Goal: Entertainment & Leisure: Browse casually

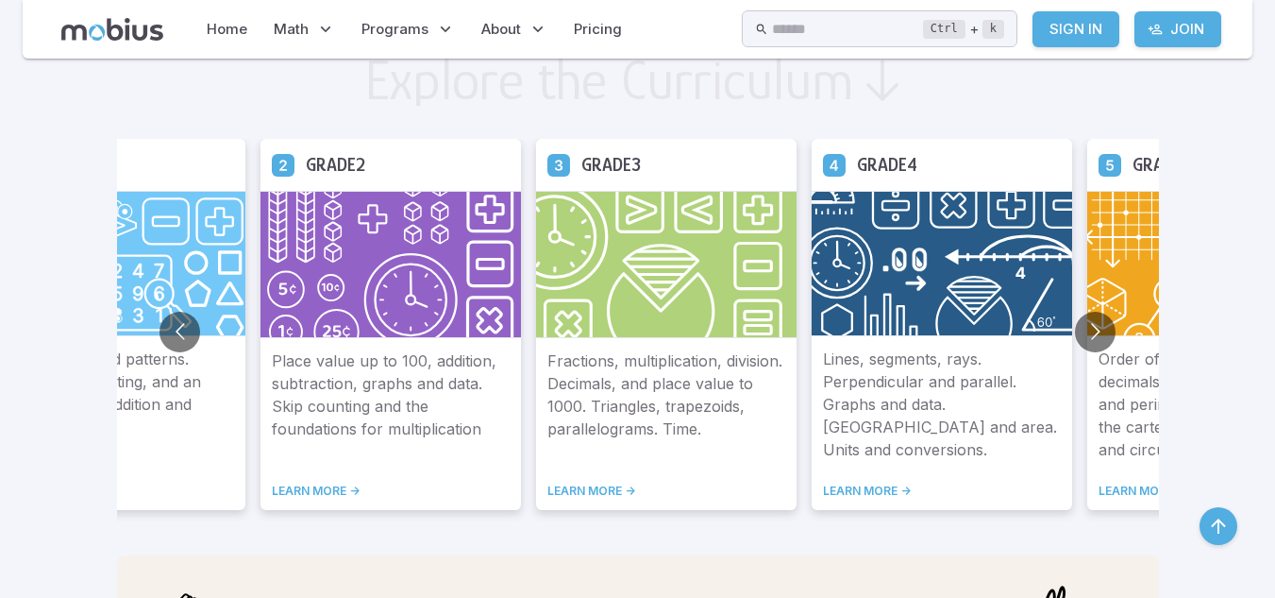
scroll to position [1057, 0]
click at [1088, 328] on button "Go to next slide" at bounding box center [1095, 331] width 41 height 41
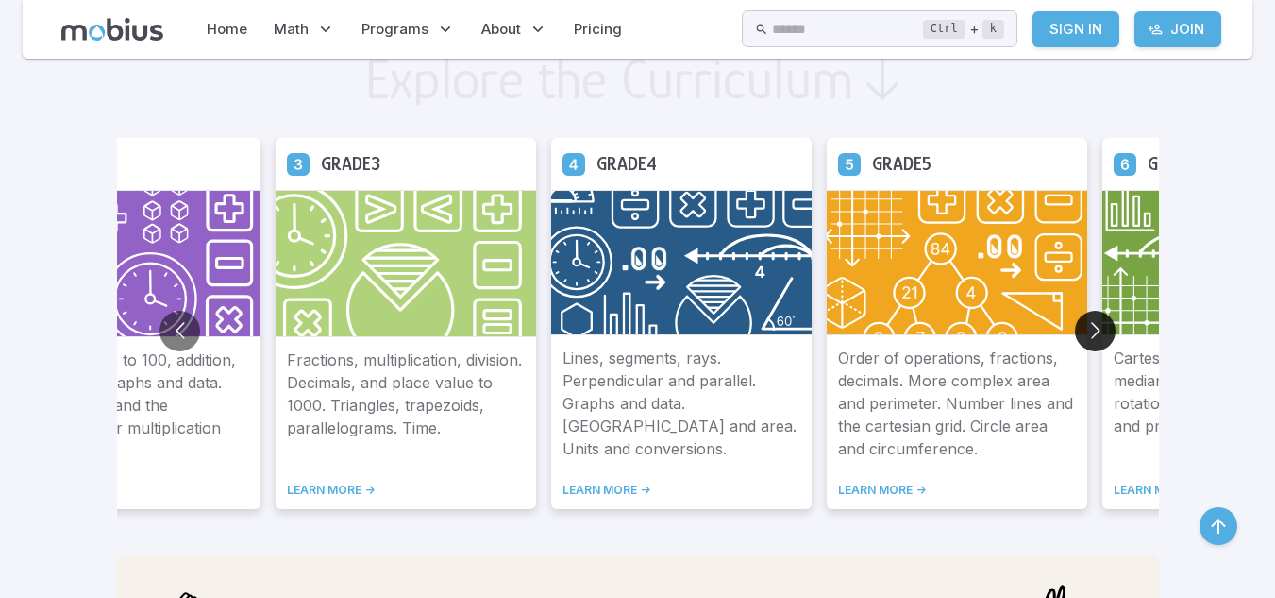
click at [1088, 328] on button "Go to next slide" at bounding box center [1095, 331] width 41 height 41
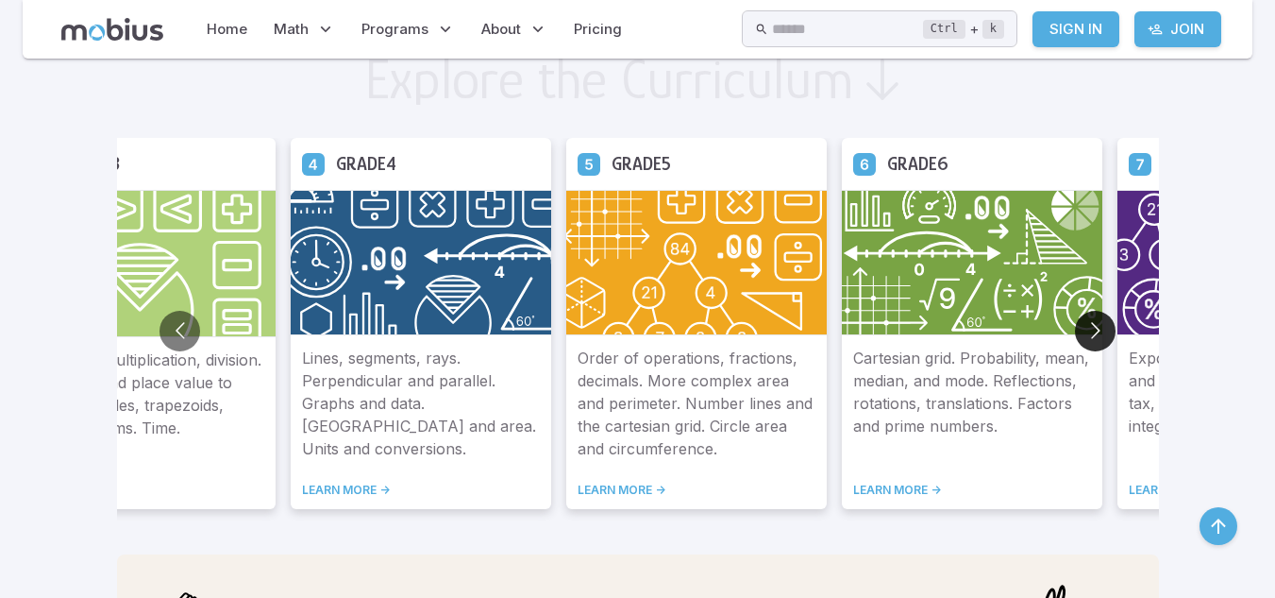
click at [1088, 328] on button "Go to next slide" at bounding box center [1095, 331] width 41 height 41
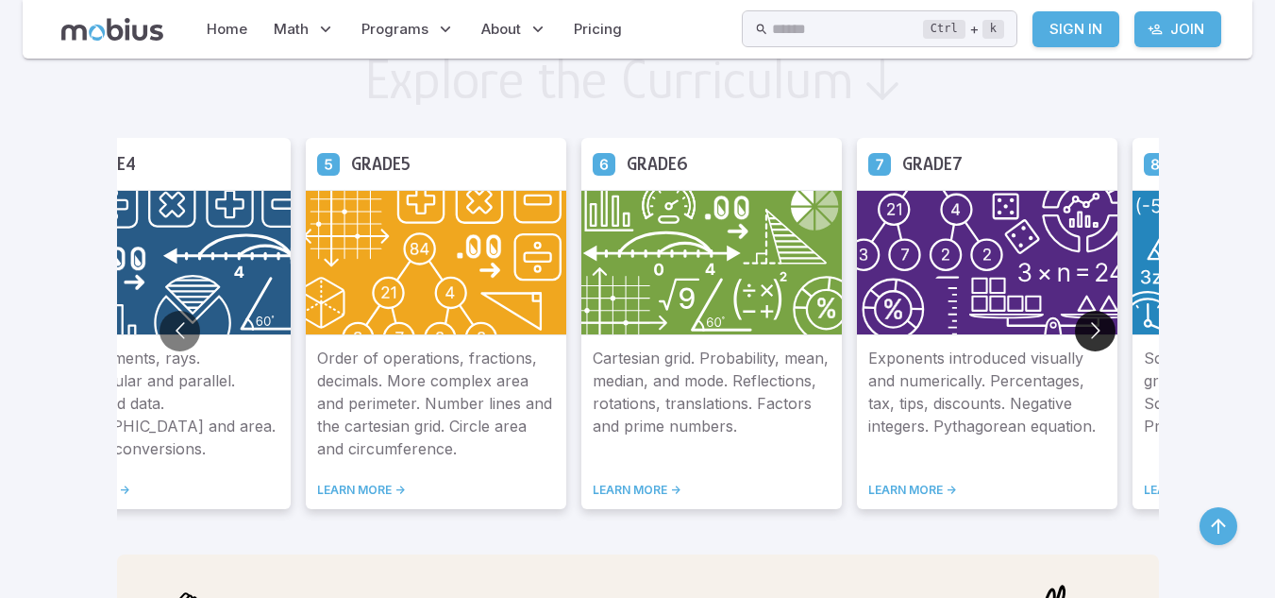
click at [1088, 328] on button "Go to next slide" at bounding box center [1095, 331] width 41 height 41
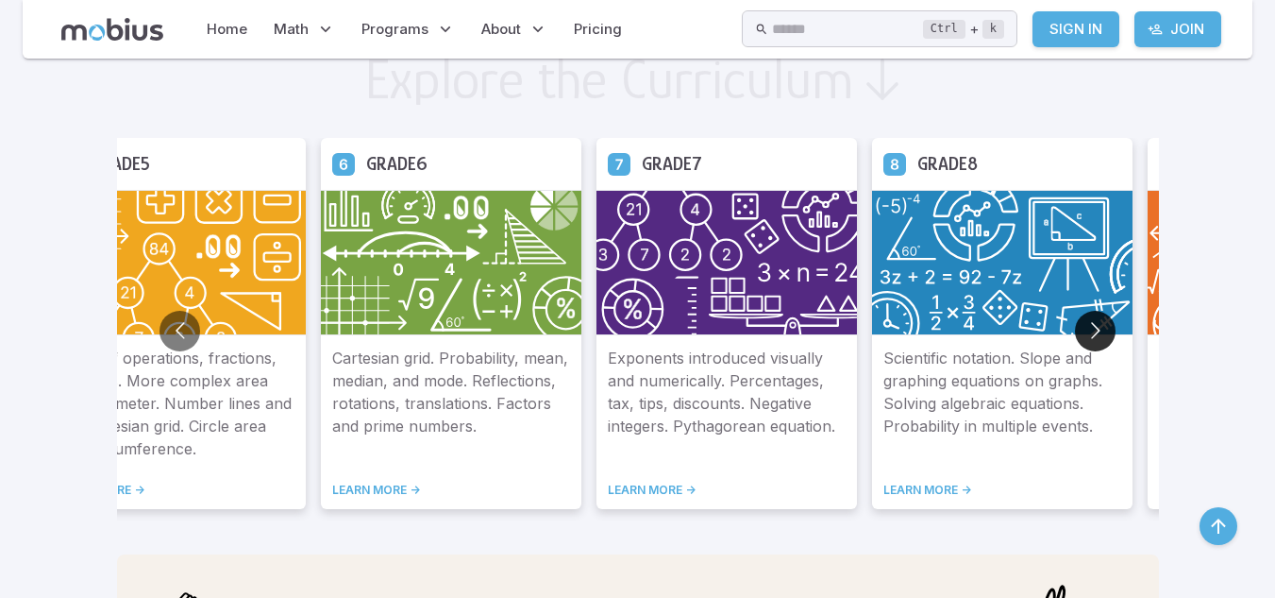
click at [1085, 328] on button "Go to next slide" at bounding box center [1095, 331] width 41 height 41
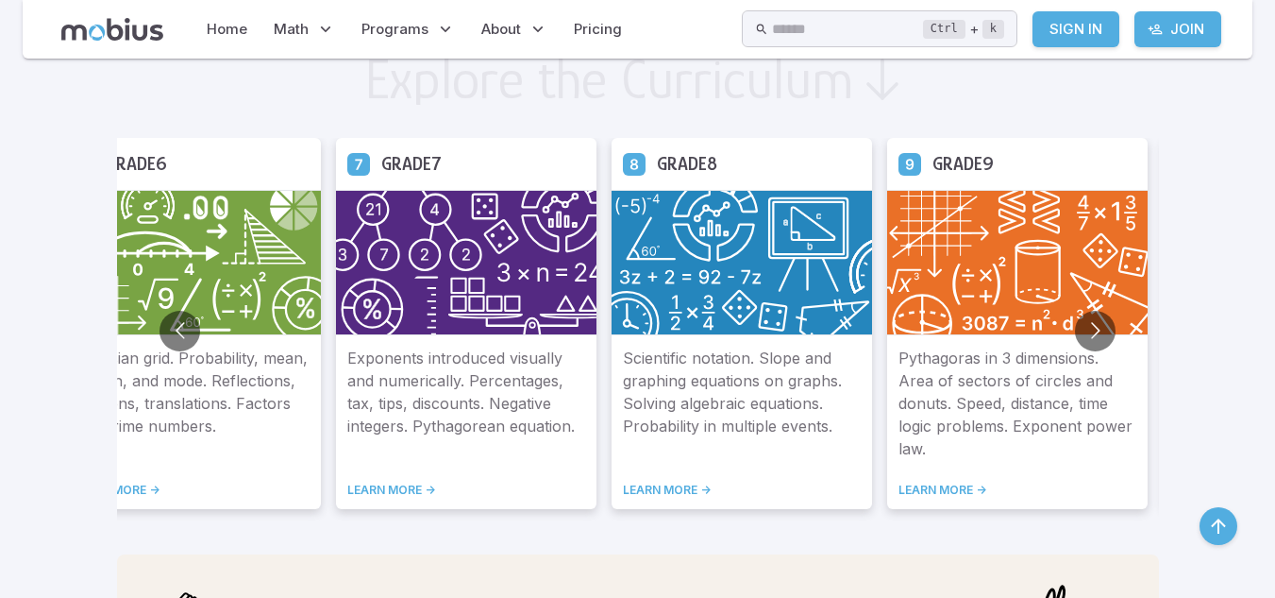
click at [735, 298] on img at bounding box center [742, 262] width 261 height 145
click at [958, 259] on img at bounding box center [1017, 262] width 261 height 145
click at [943, 488] on link "LEARN MORE ->" at bounding box center [1018, 489] width 238 height 15
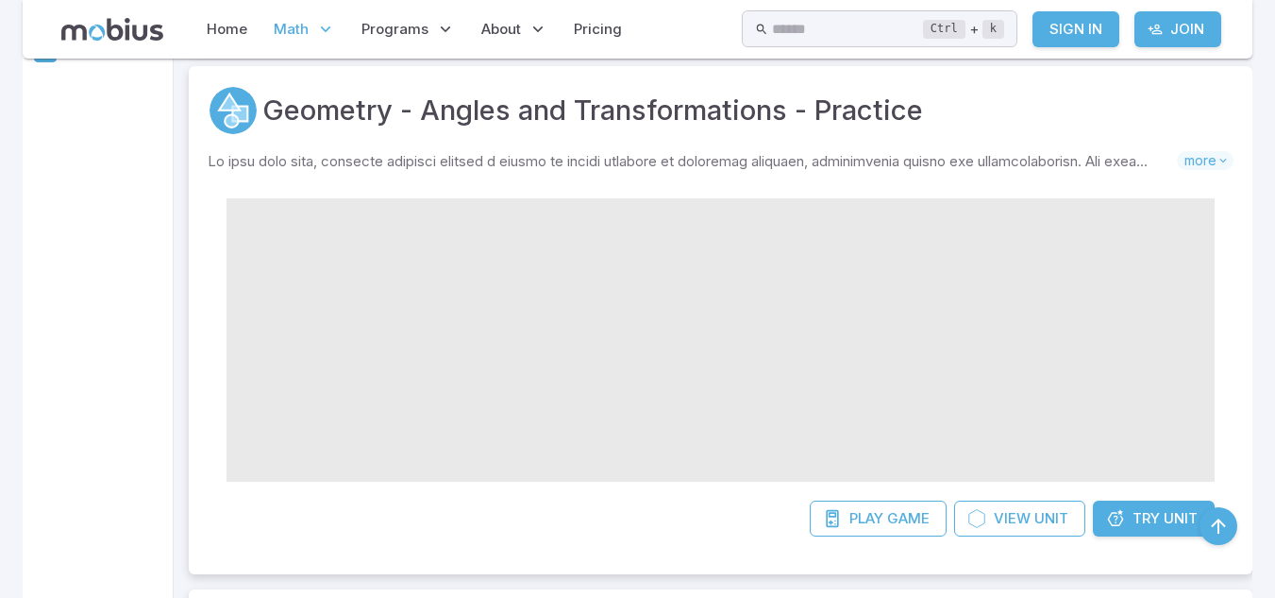
scroll to position [430, 0]
click at [895, 516] on span "Game" at bounding box center [908, 518] width 42 height 21
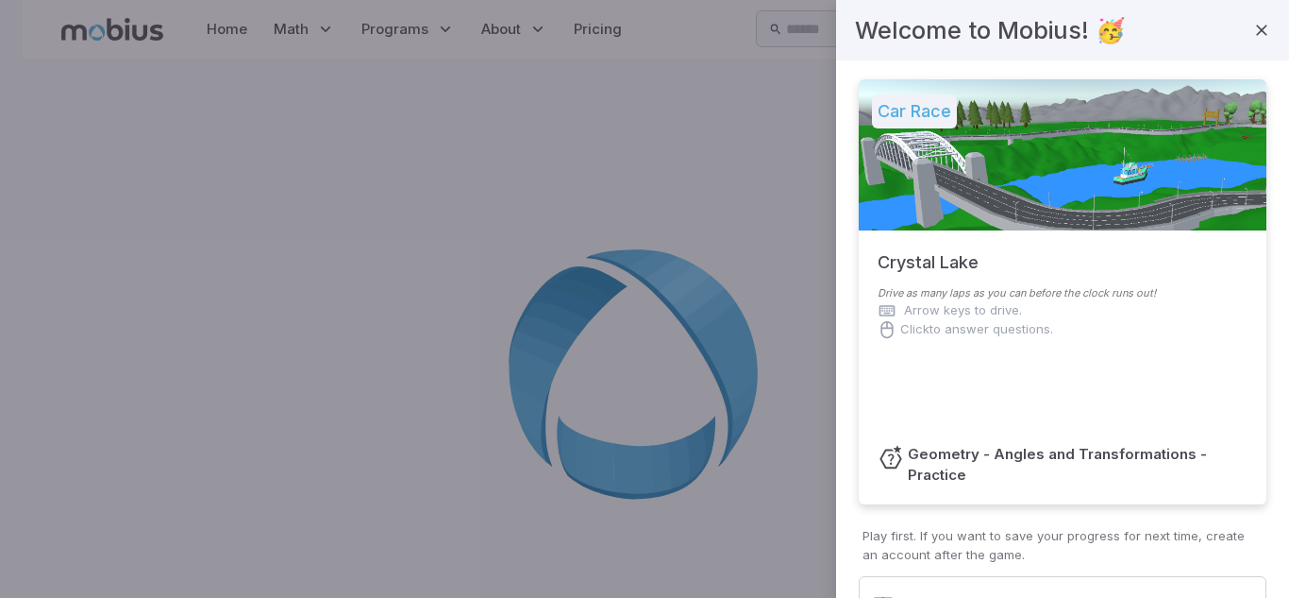
click at [889, 109] on h5 "Car Race" at bounding box center [914, 111] width 85 height 34
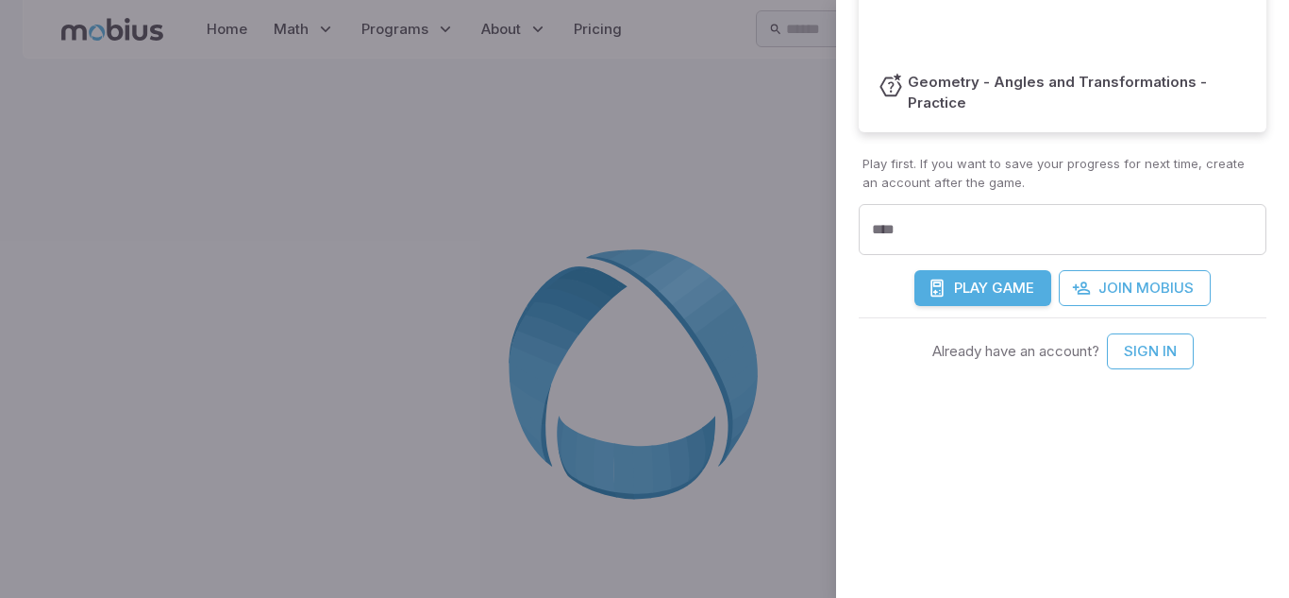
scroll to position [373, 0]
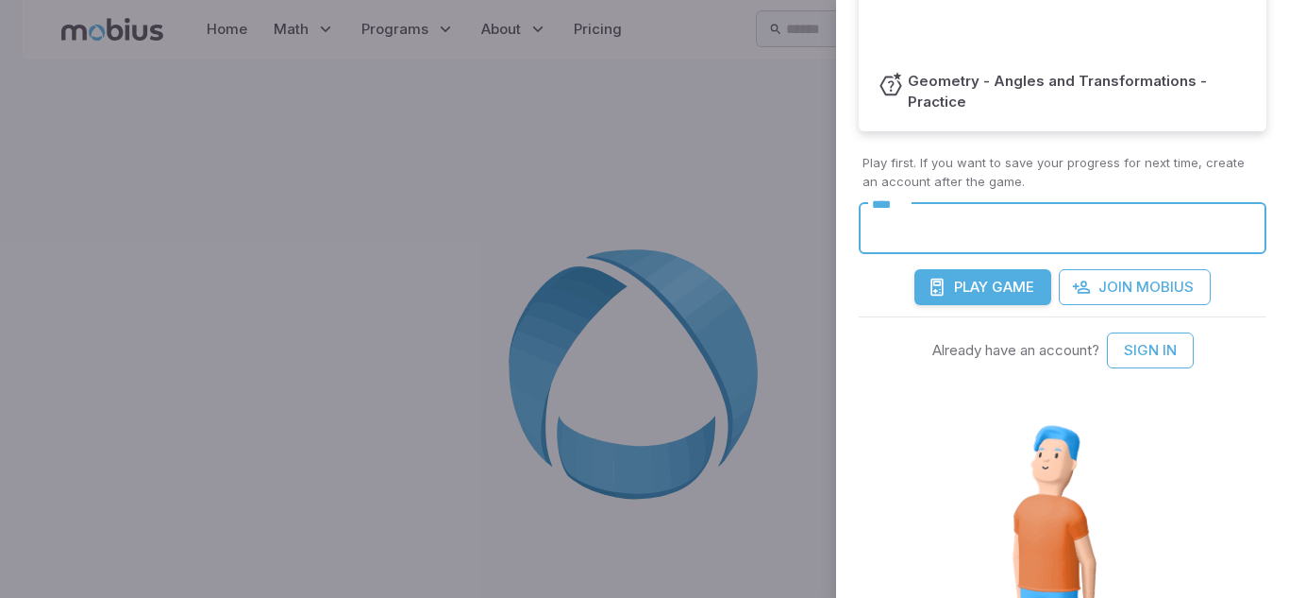
click at [916, 236] on input "****" at bounding box center [1063, 229] width 408 height 52
type input "*******"
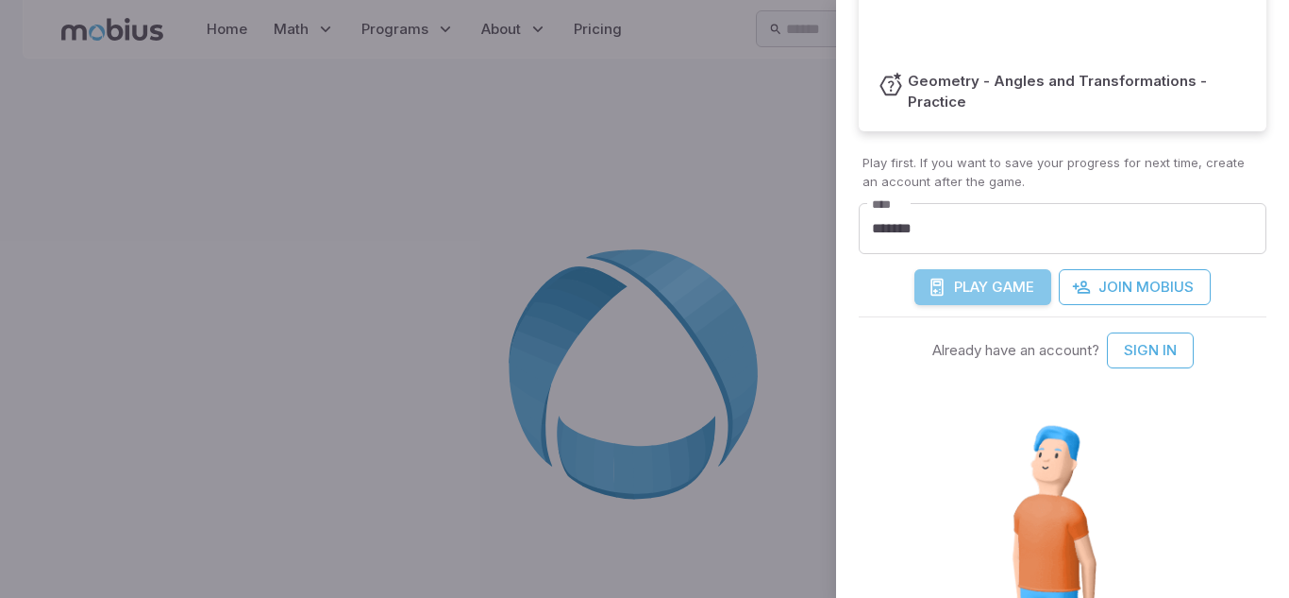
click at [956, 291] on span "Play" at bounding box center [971, 287] width 34 height 21
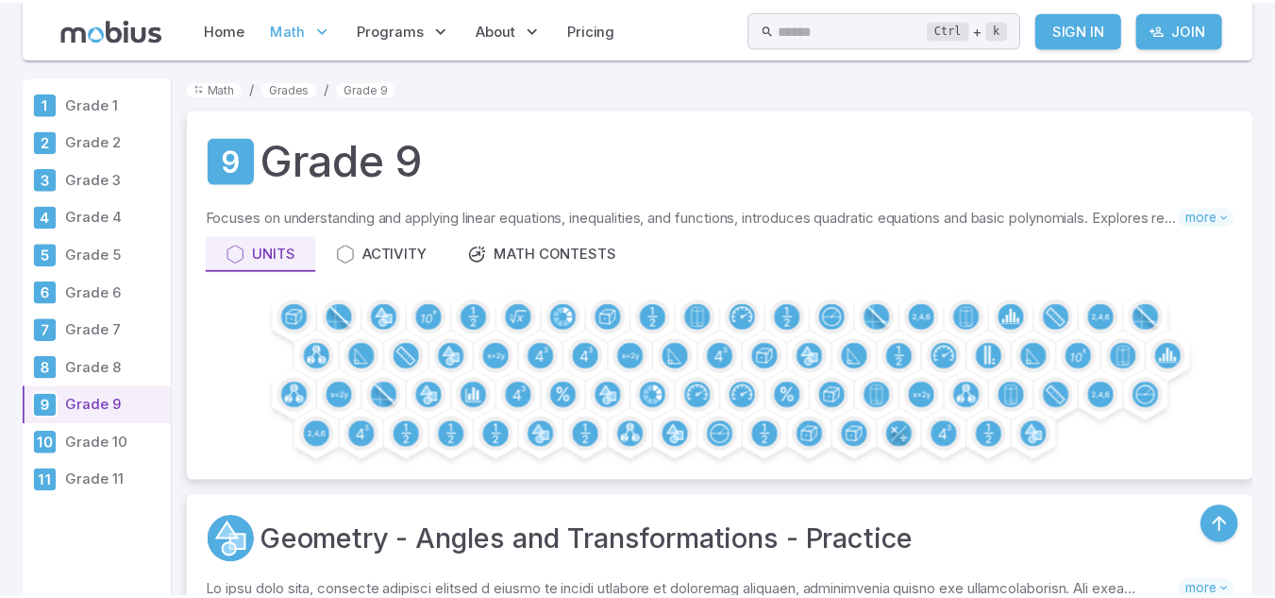
scroll to position [430, 0]
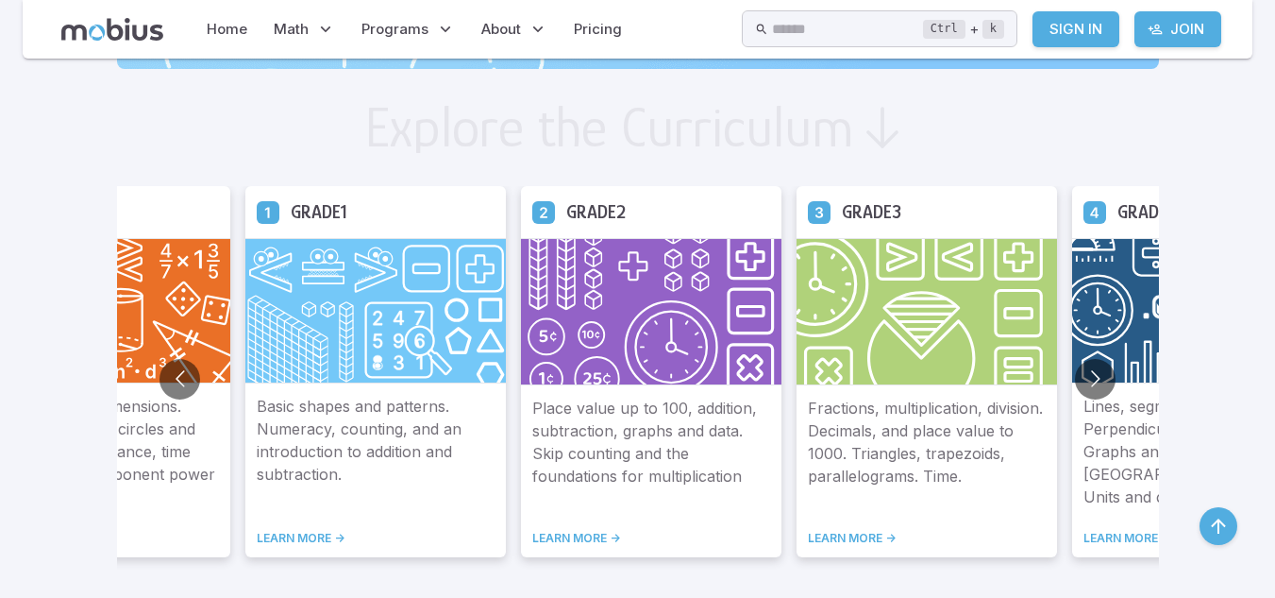
scroll to position [978, 0]
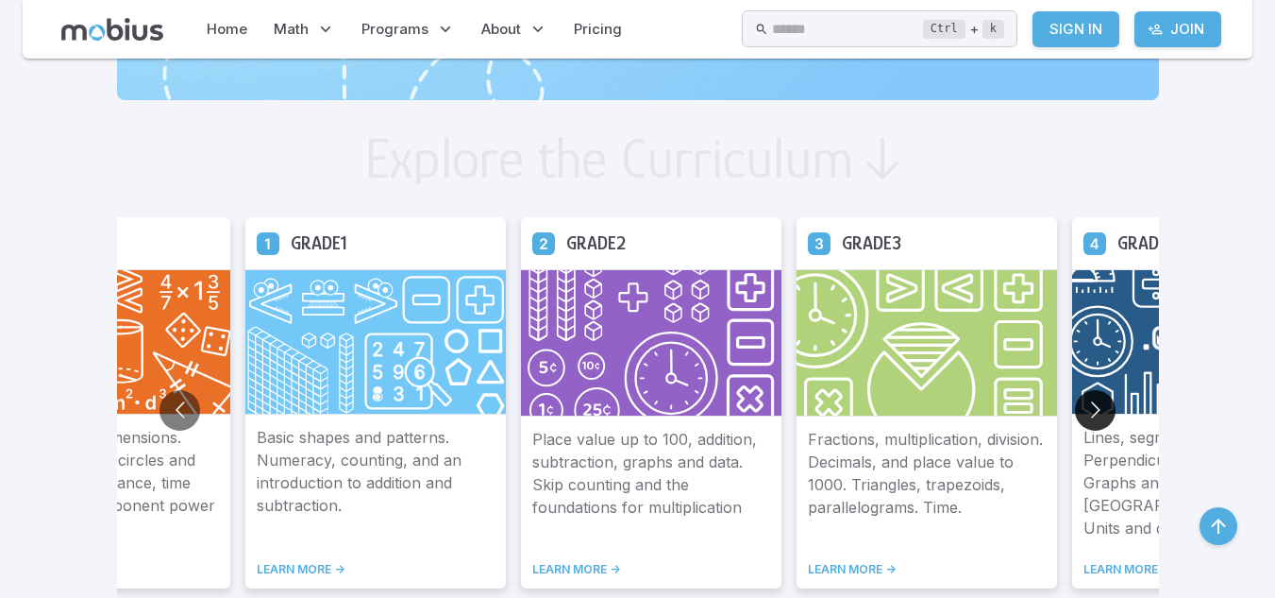
click at [1103, 409] on button "Go to next slide" at bounding box center [1095, 410] width 41 height 41
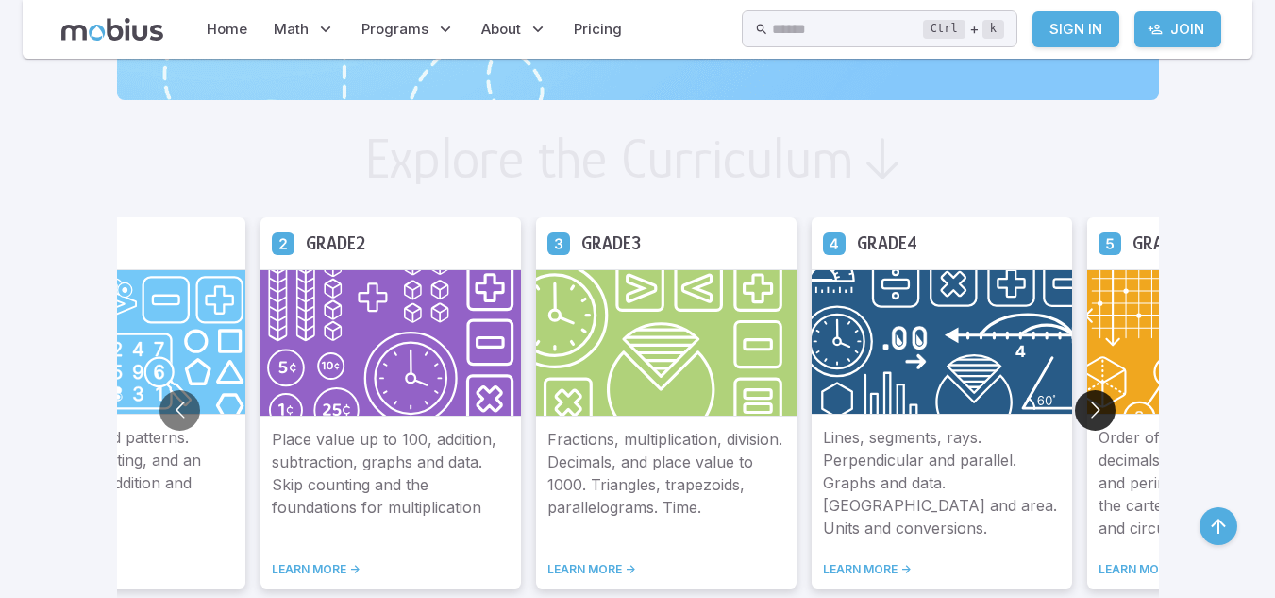
click at [1103, 409] on button "Go to next slide" at bounding box center [1095, 410] width 41 height 41
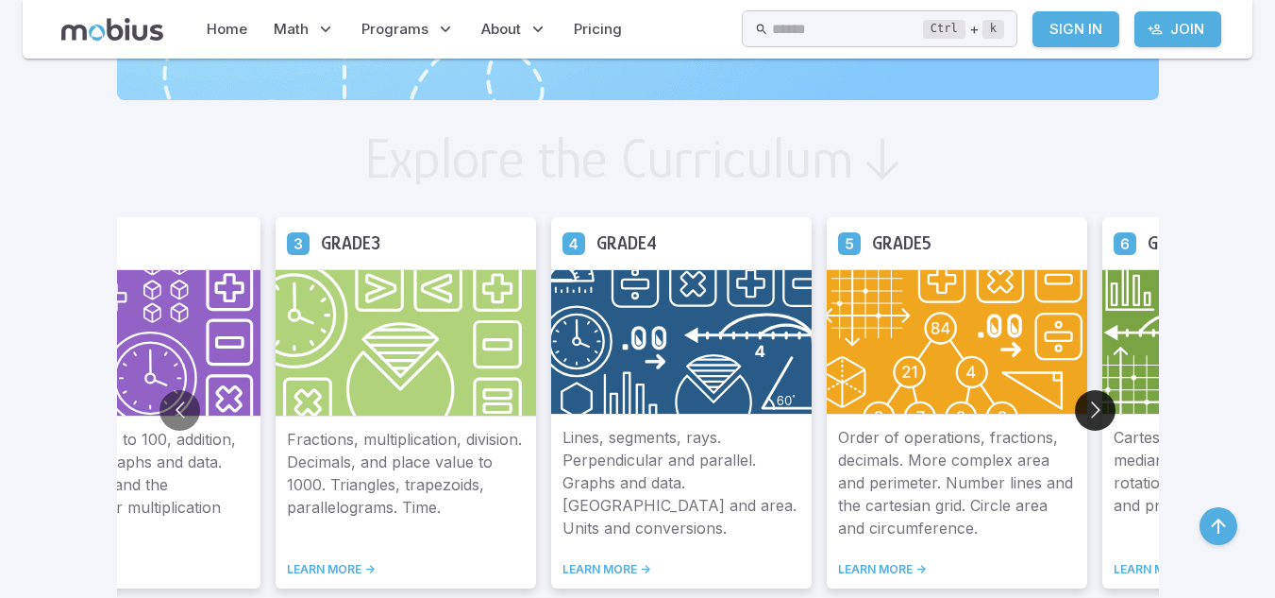
click at [1103, 409] on button "Go to next slide" at bounding box center [1095, 410] width 41 height 41
click at [1103, 416] on button "Go to next slide" at bounding box center [1095, 410] width 41 height 41
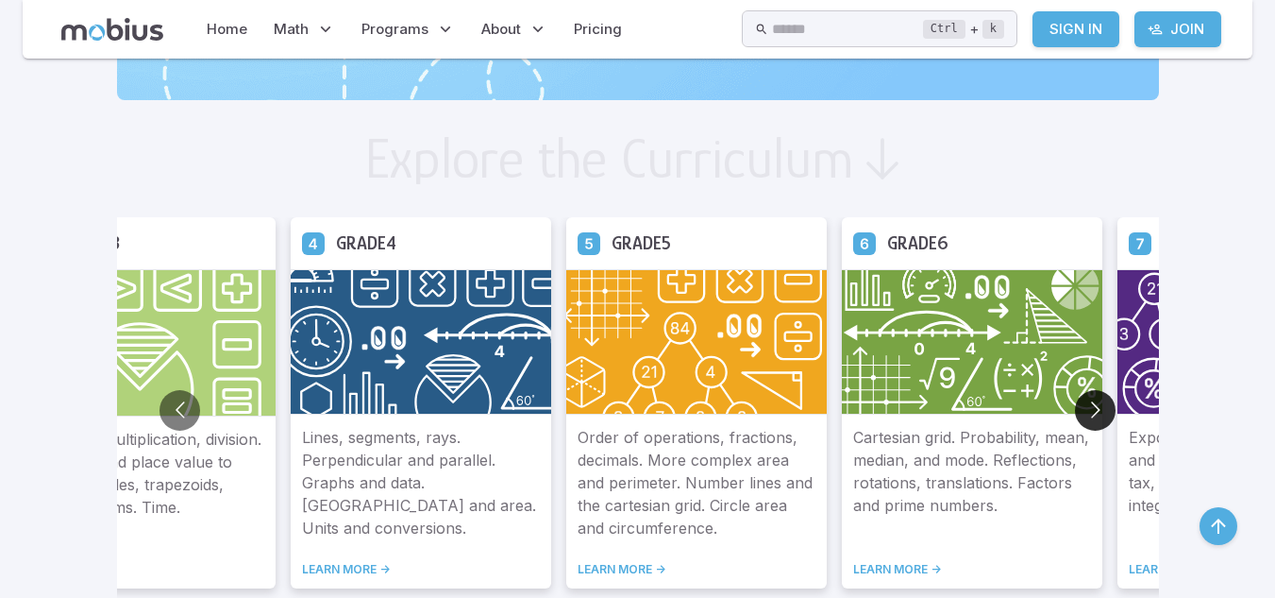
click at [1103, 409] on button "Go to next slide" at bounding box center [1095, 410] width 41 height 41
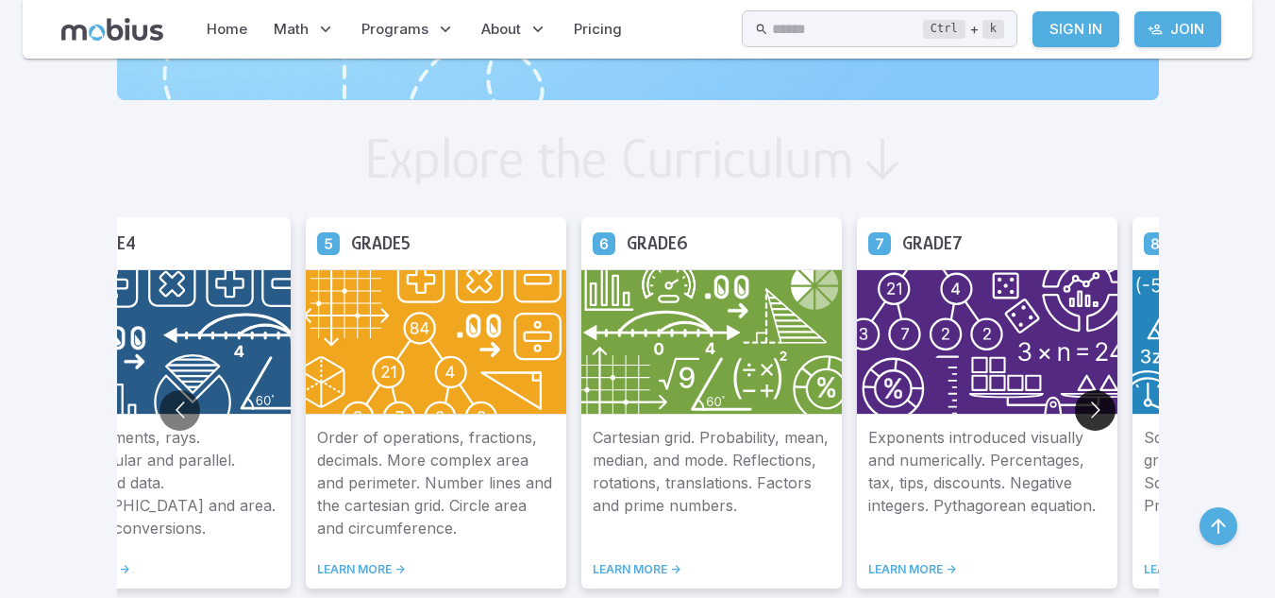
click at [1103, 409] on button "Go to next slide" at bounding box center [1095, 410] width 41 height 41
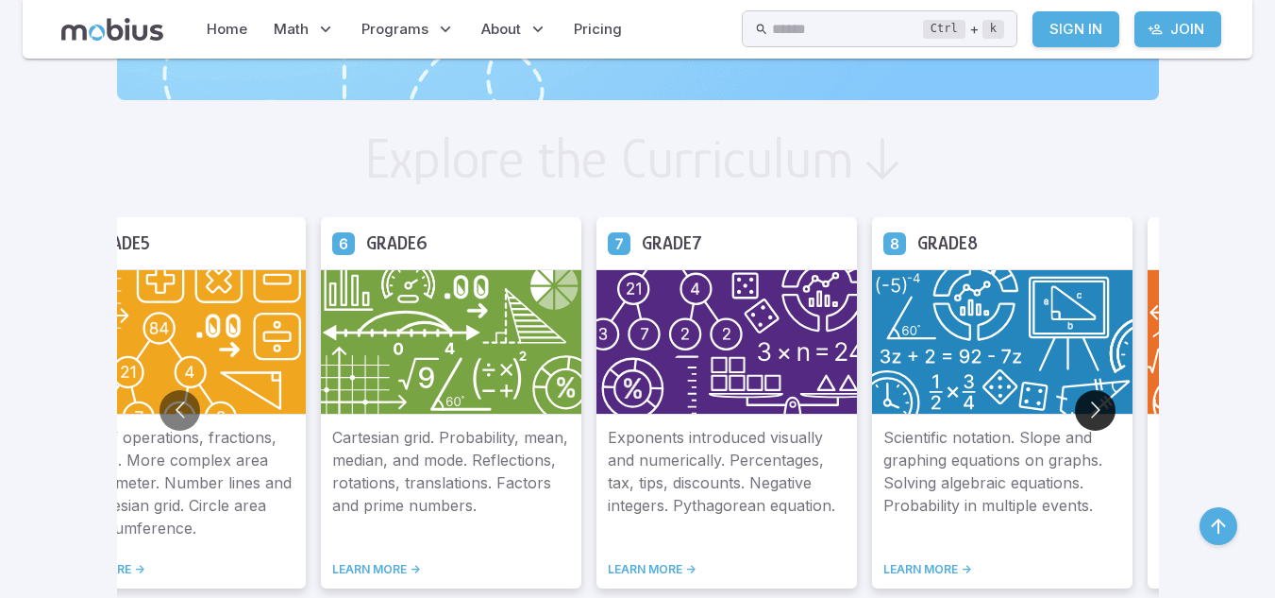
click at [1103, 409] on button "Go to next slide" at bounding box center [1095, 410] width 41 height 41
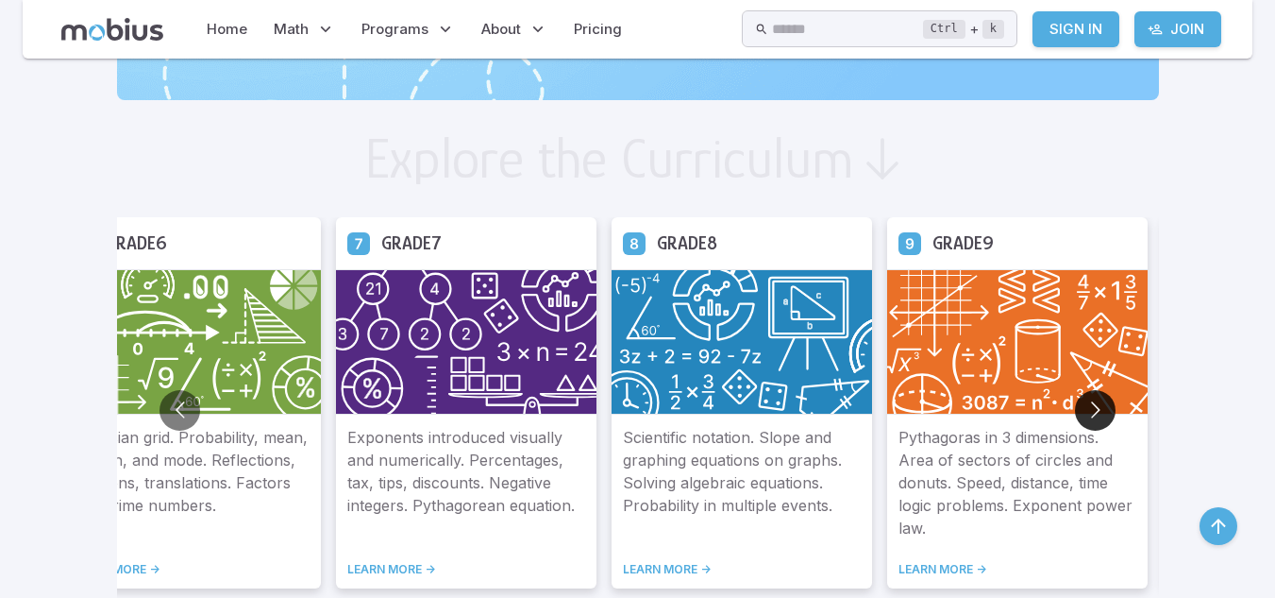
click at [1103, 409] on button "Go to next slide" at bounding box center [1095, 410] width 41 height 41
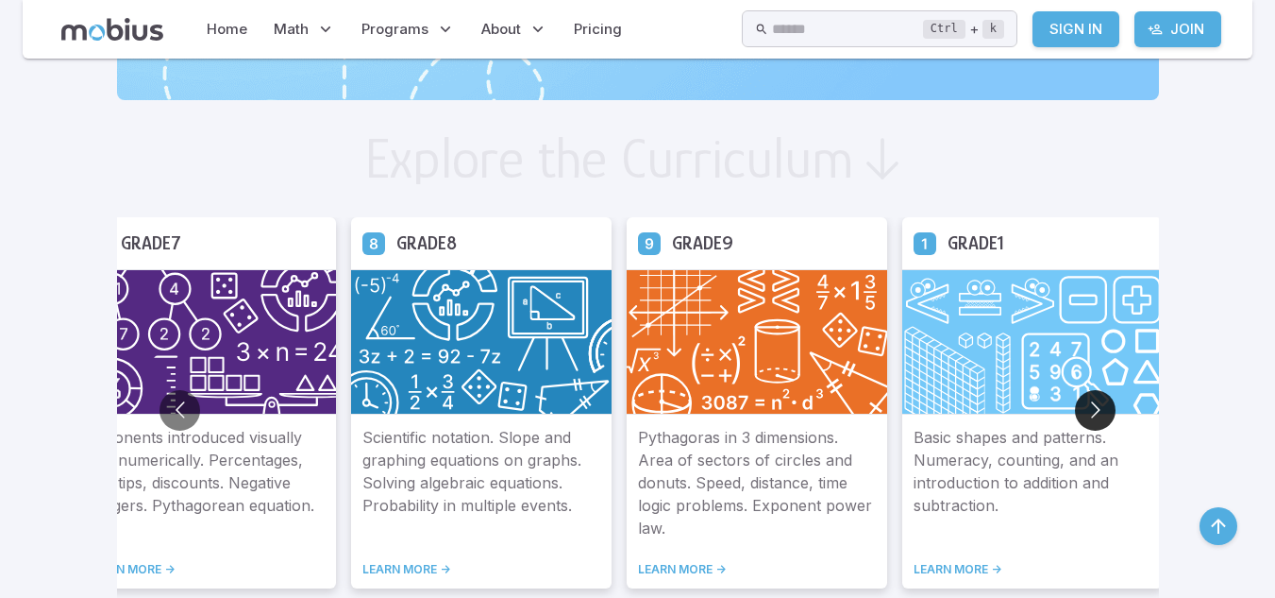
click at [1103, 409] on button "Go to next slide" at bounding box center [1095, 410] width 41 height 41
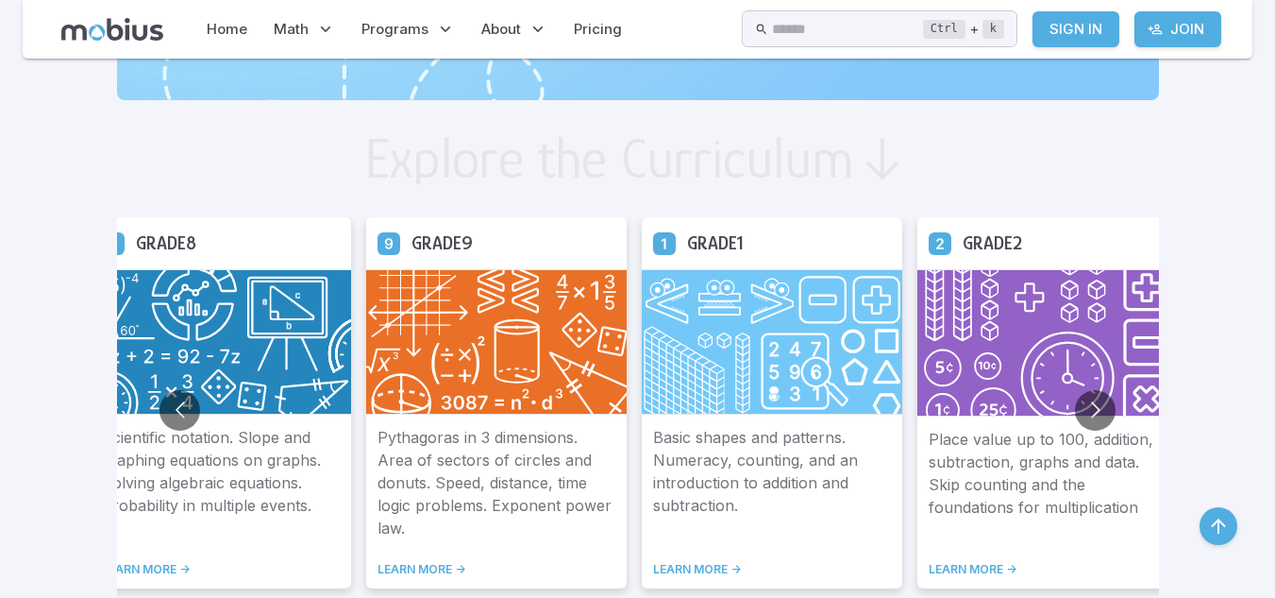
click at [436, 395] on img at bounding box center [496, 341] width 261 height 145
click at [437, 578] on div "Pythagoras in 3 dimensions. Area of sectors of circles and donuts. Speed, dista…" at bounding box center [496, 501] width 261 height 174
click at [439, 571] on link "LEARN MORE ->" at bounding box center [497, 569] width 238 height 15
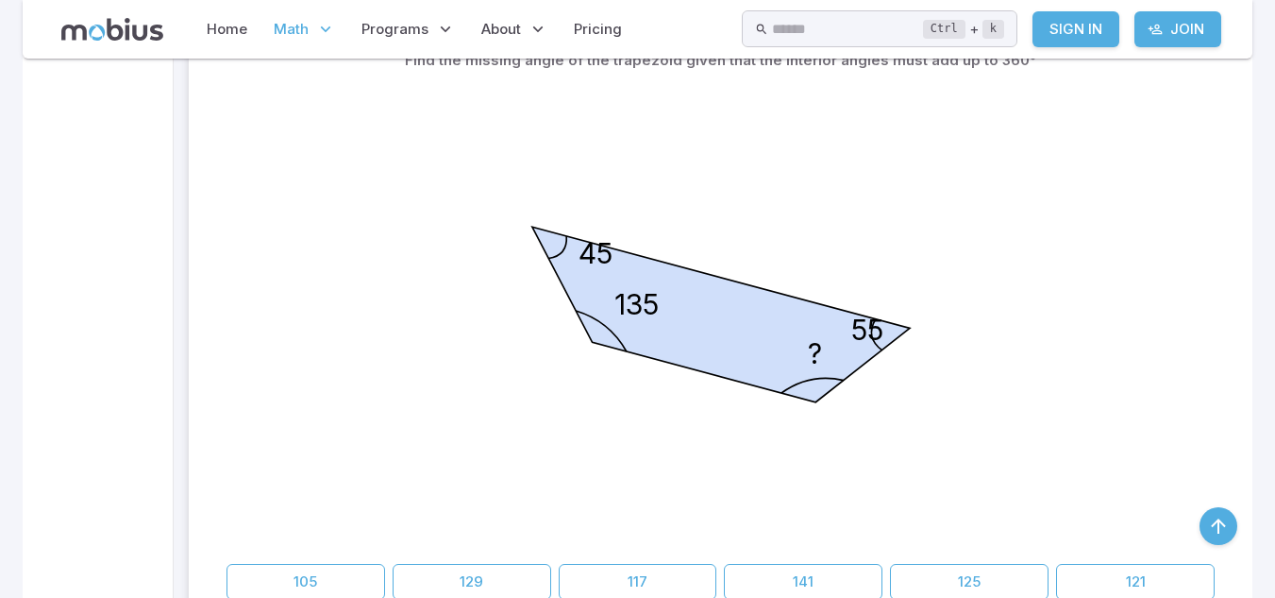
scroll to position [605, 0]
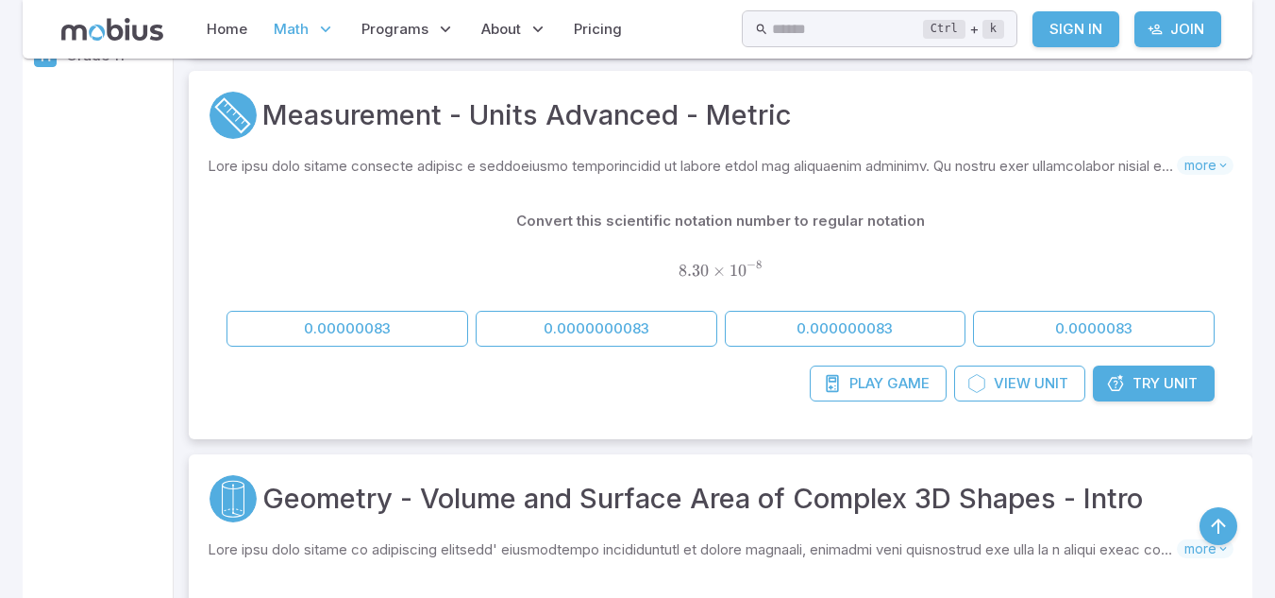
scroll to position [423, 0]
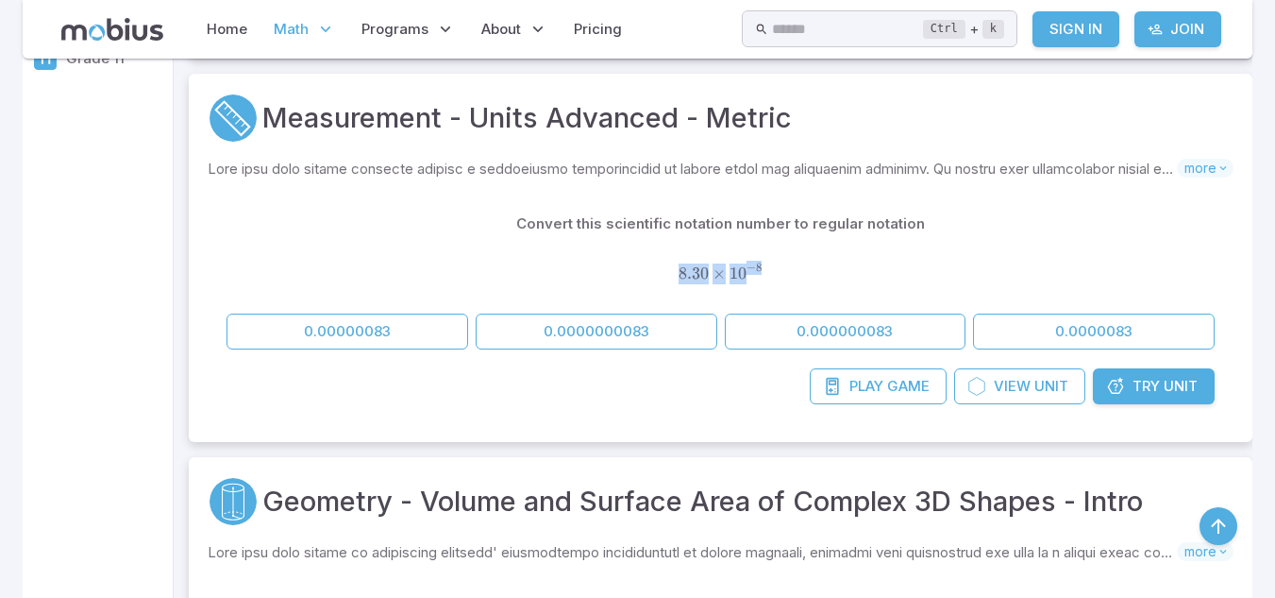
drag, startPoint x: 662, startPoint y: 269, endPoint x: 760, endPoint y: 272, distance: 98.2
click at [760, 272] on span "8.30 × 1 0 − 8" at bounding box center [721, 273] width 988 height 21
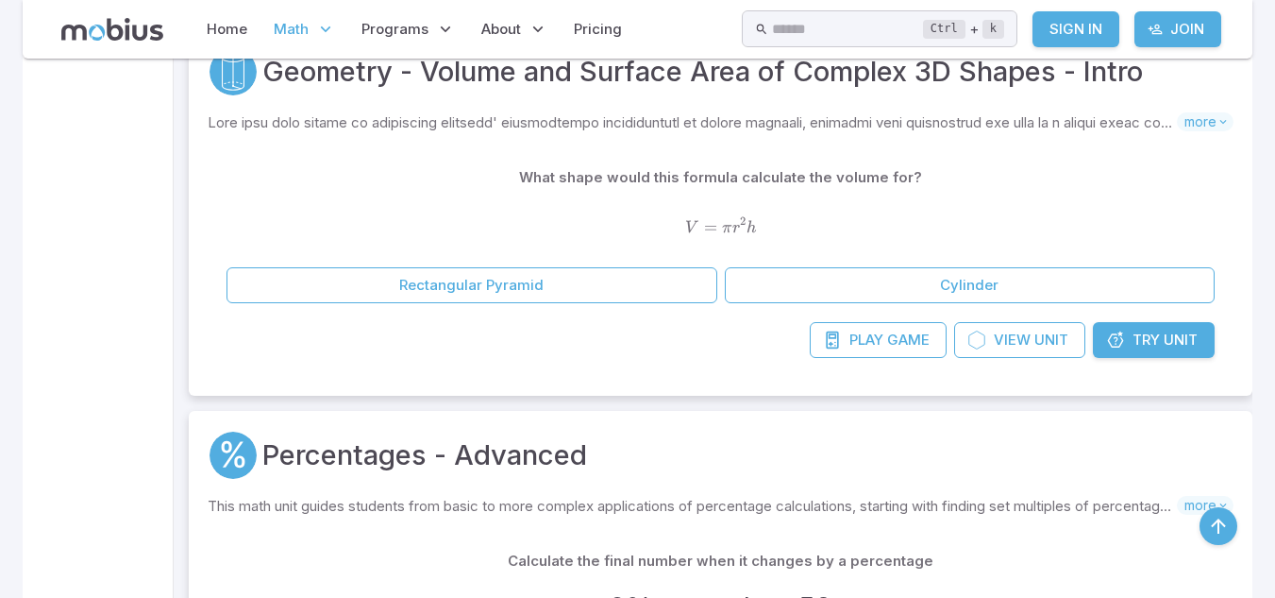
scroll to position [850, 0]
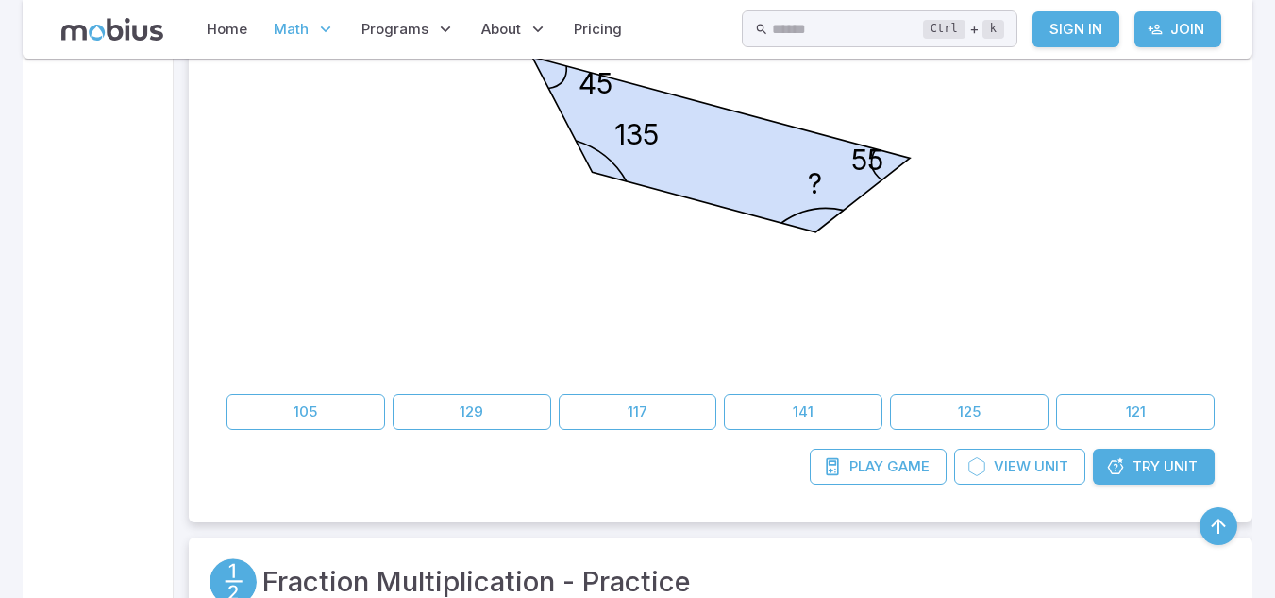
scroll to position [753, 0]
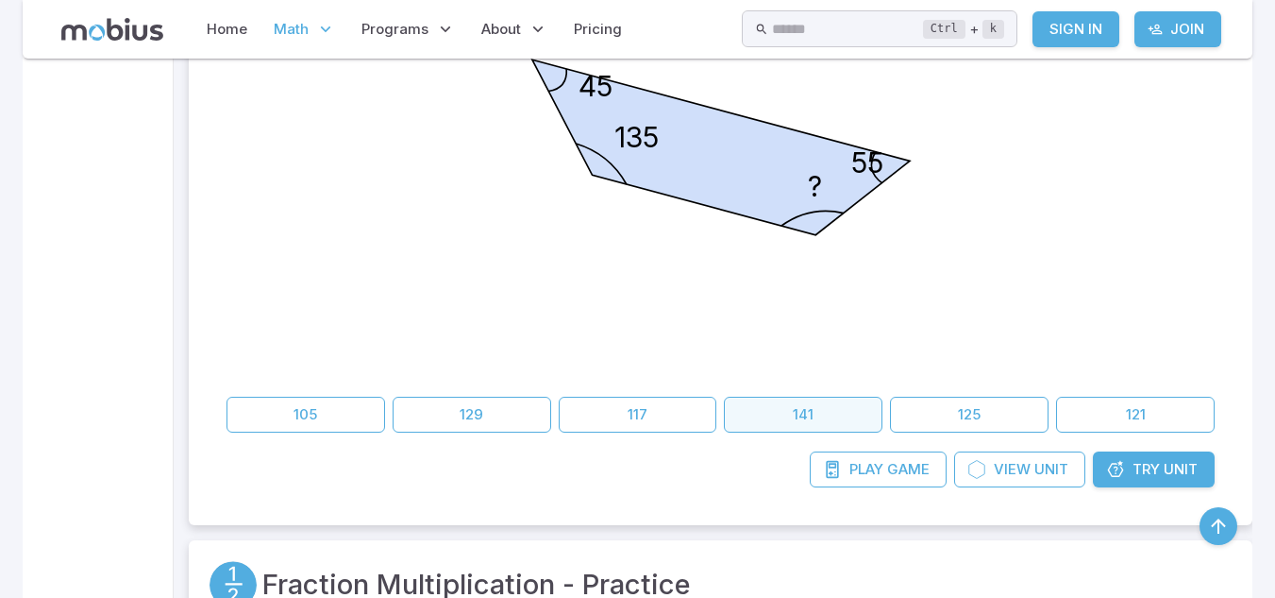
click at [799, 428] on button "141" at bounding box center [803, 414] width 159 height 36
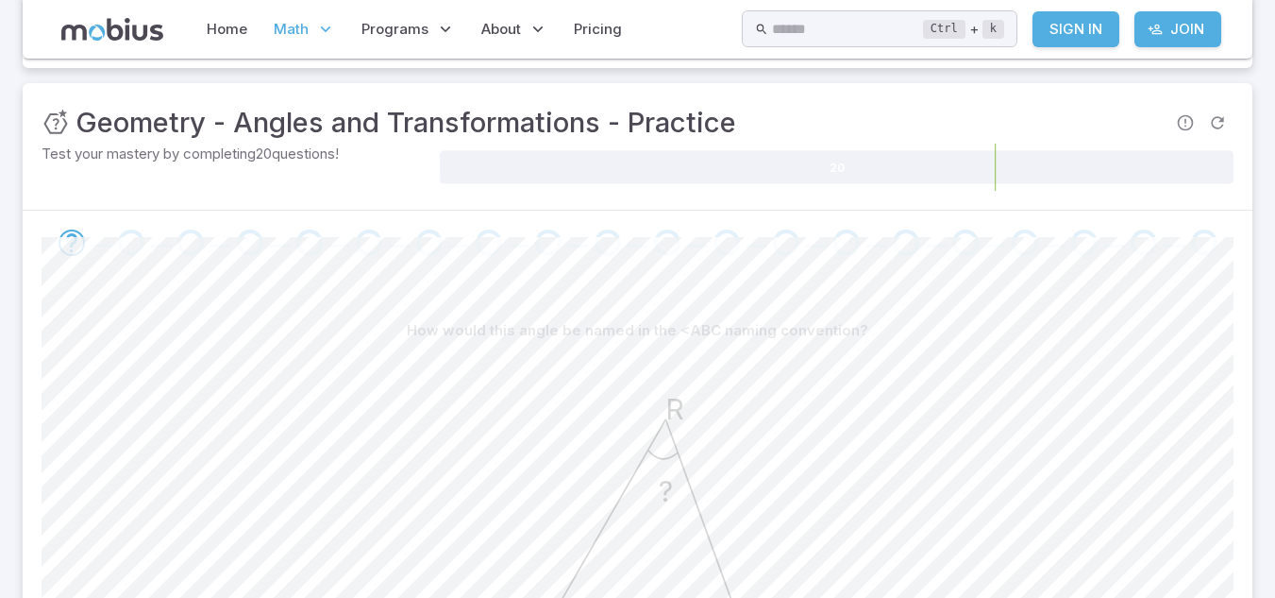
scroll to position [249, 0]
